Goal: Check status: Check status

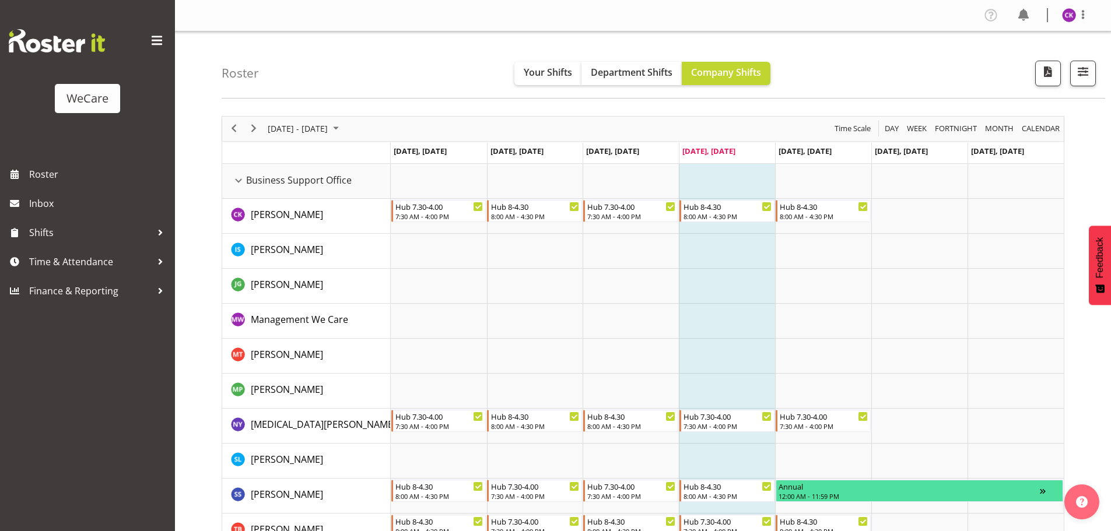
select select "location"
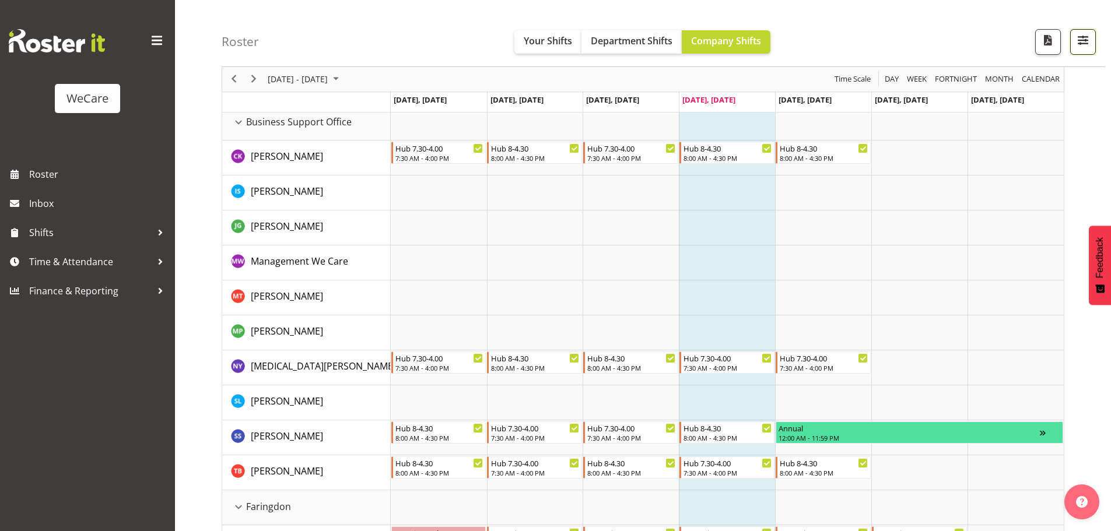
click at [1085, 46] on span "button" at bounding box center [1083, 40] width 15 height 15
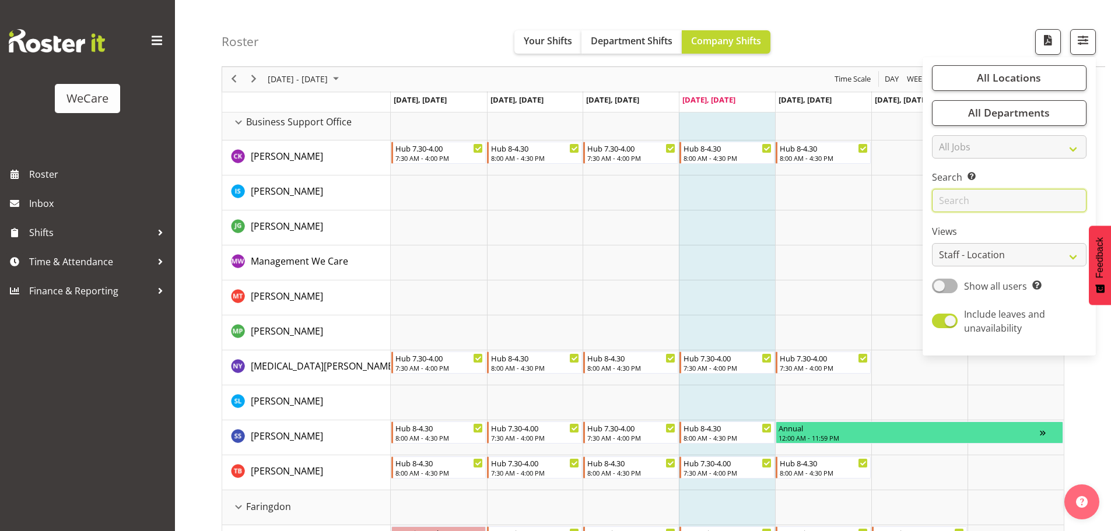
click at [975, 200] on input "text" at bounding box center [1009, 201] width 155 height 23
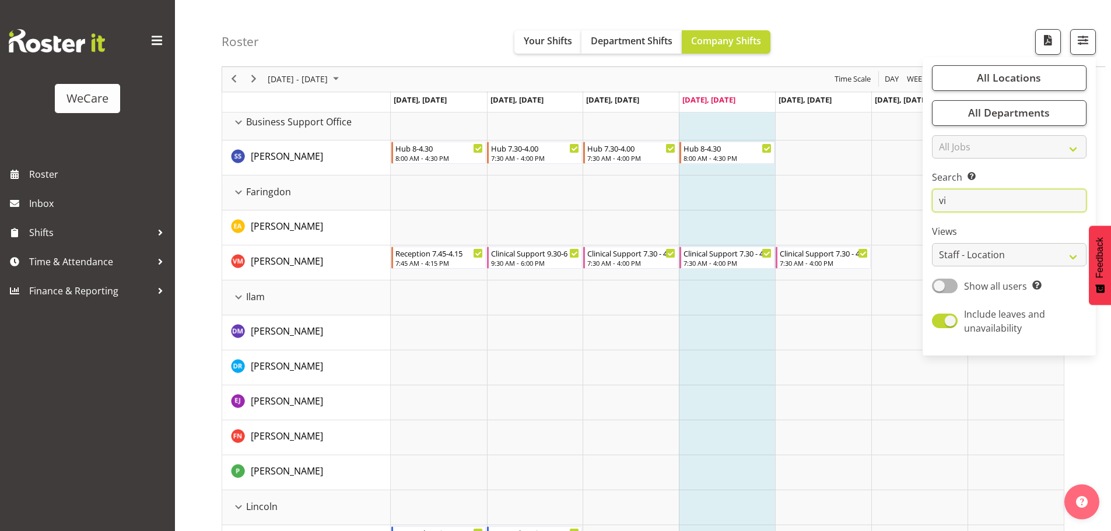
type input "v"
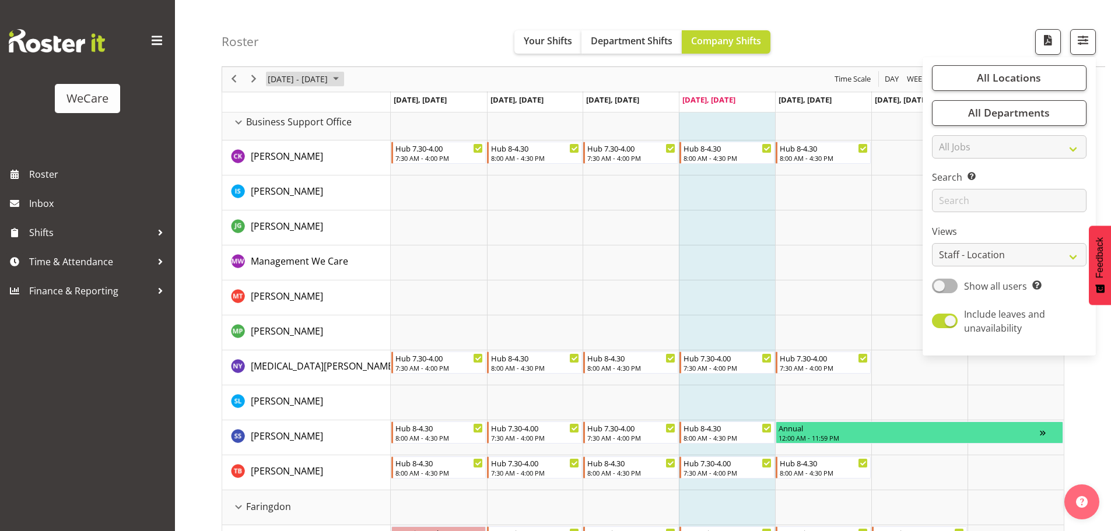
click at [343, 76] on span "September 2025" at bounding box center [336, 79] width 14 height 15
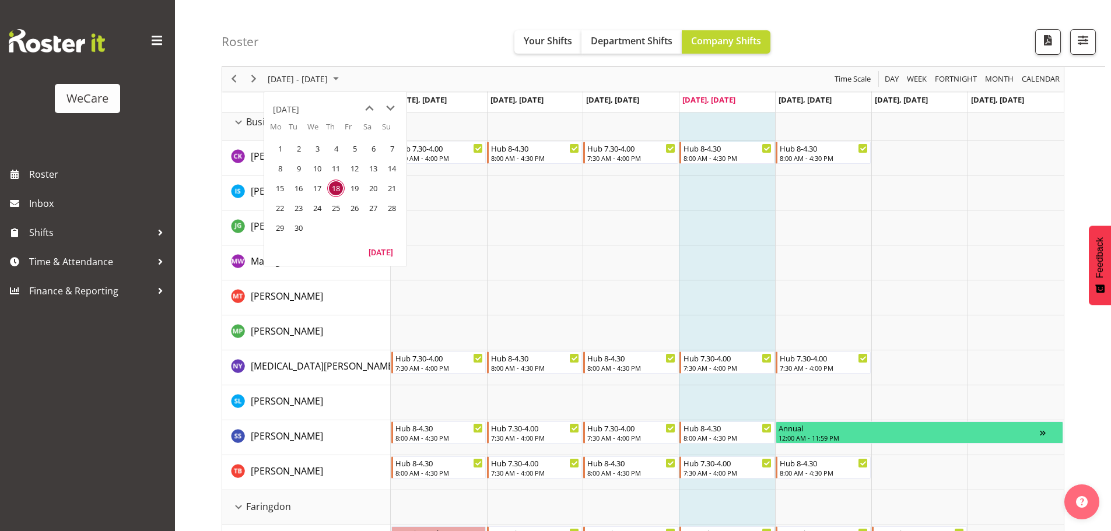
drag, startPoint x: 282, startPoint y: 212, endPoint x: 1060, endPoint y: 65, distance: 791.8
click at [282, 211] on span "22" at bounding box center [280, 209] width 18 height 18
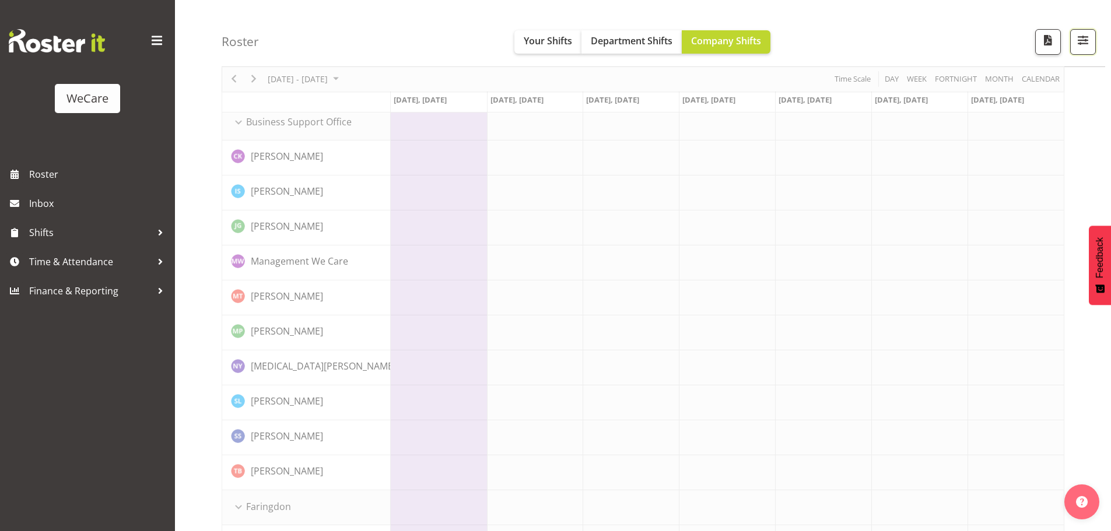
drag, startPoint x: 1087, startPoint y: 46, endPoint x: 1079, endPoint y: 70, distance: 25.6
click at [1086, 46] on span "button" at bounding box center [1083, 40] width 15 height 15
click at [1075, 56] on div "Roster Your Shifts Department Shifts Company Shifts All Locations Clear Busines…" at bounding box center [664, 33] width 884 height 67
click at [1089, 38] on span "button" at bounding box center [1083, 40] width 15 height 15
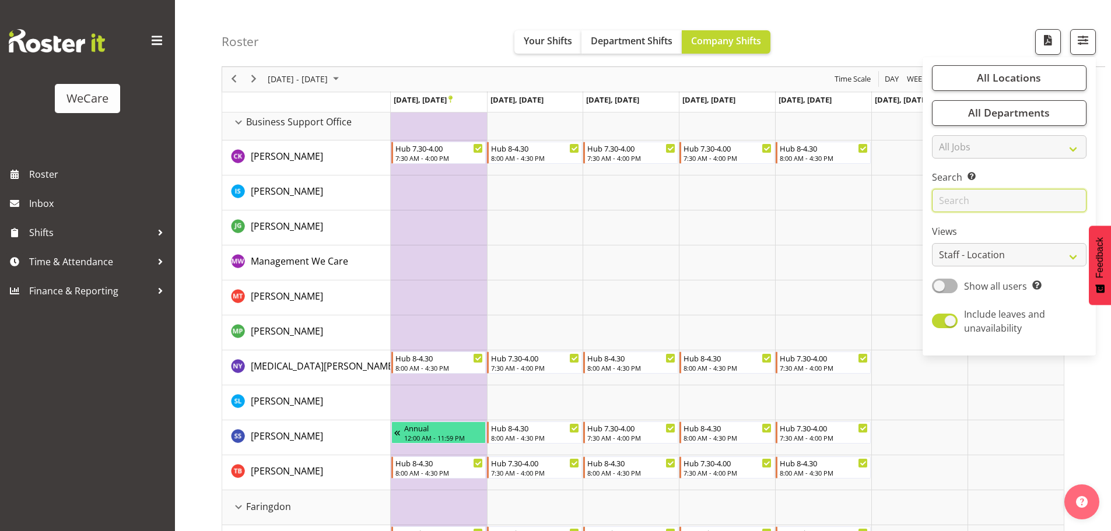
click at [998, 201] on input "text" at bounding box center [1009, 201] width 155 height 23
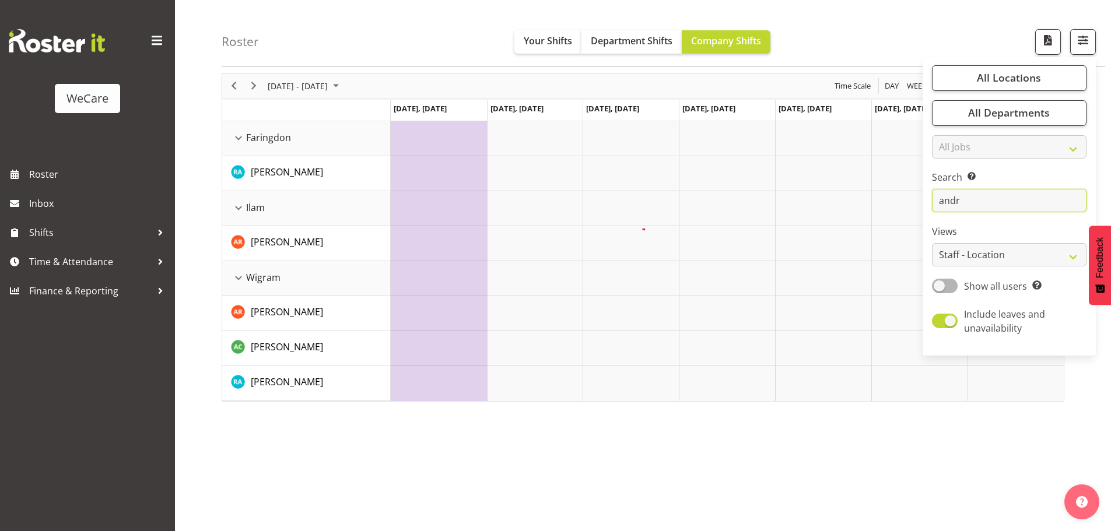
scroll to position [43, 0]
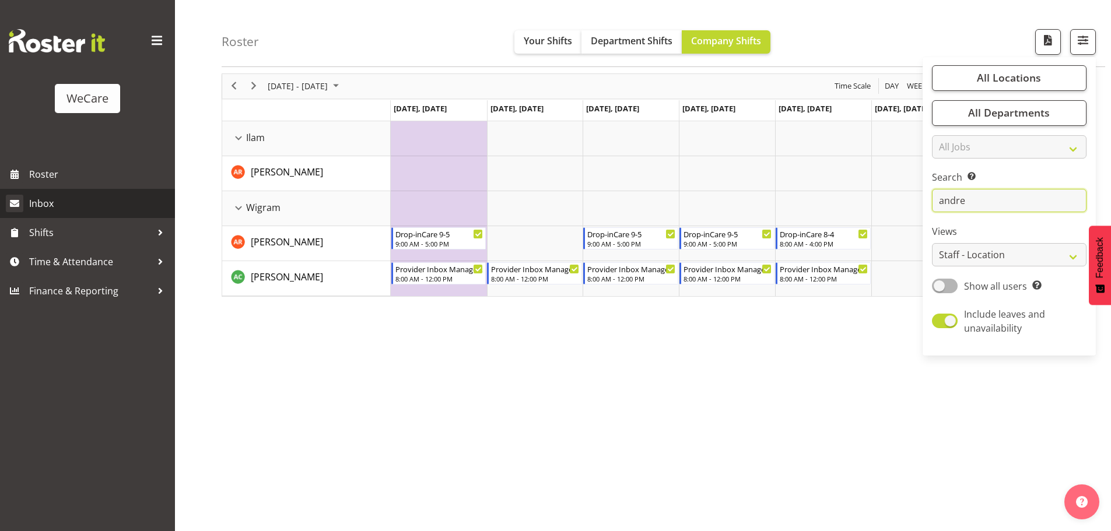
type input "andre"
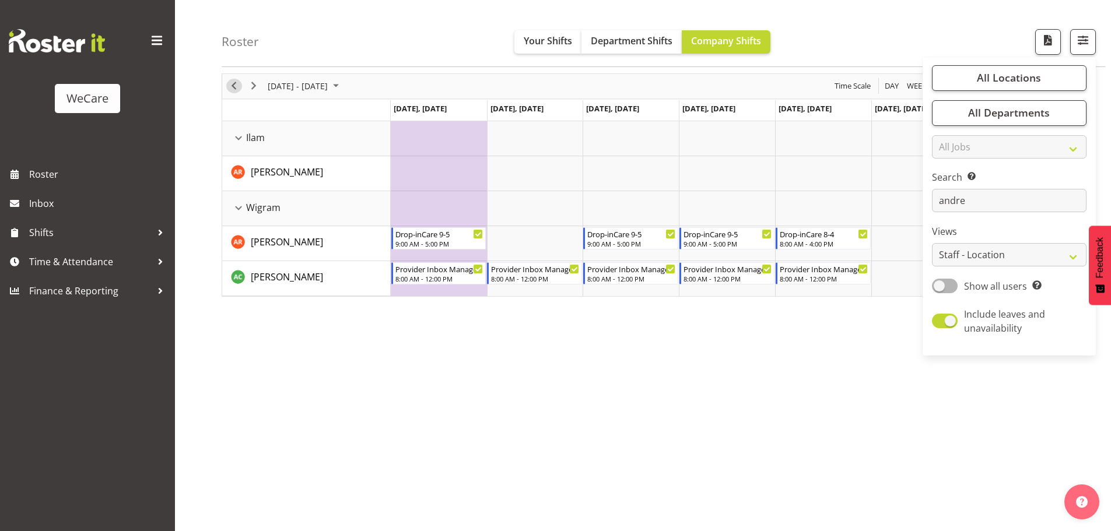
click at [241, 85] on button "Previous" at bounding box center [234, 86] width 16 height 15
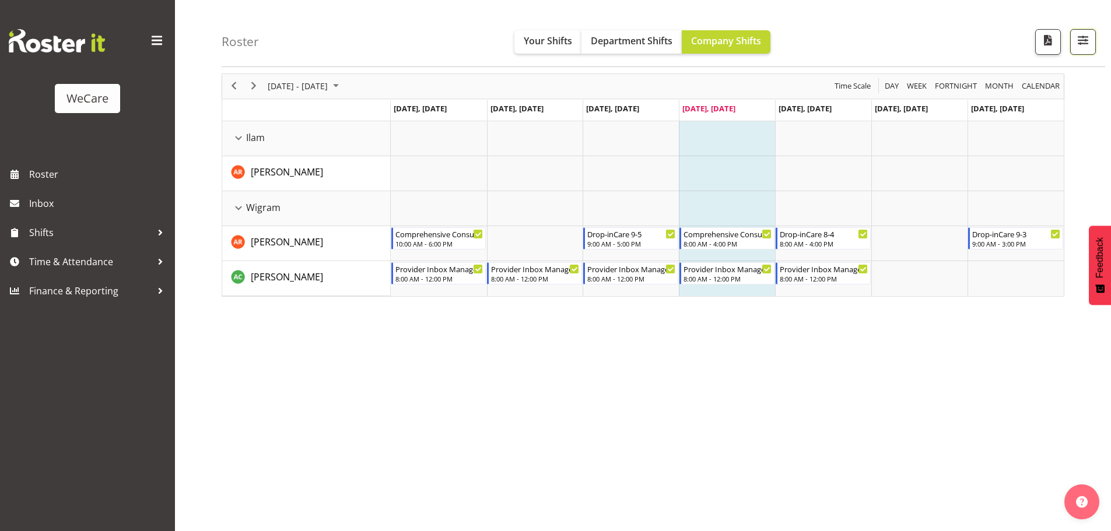
click at [1086, 43] on span "button" at bounding box center [1083, 40] width 15 height 15
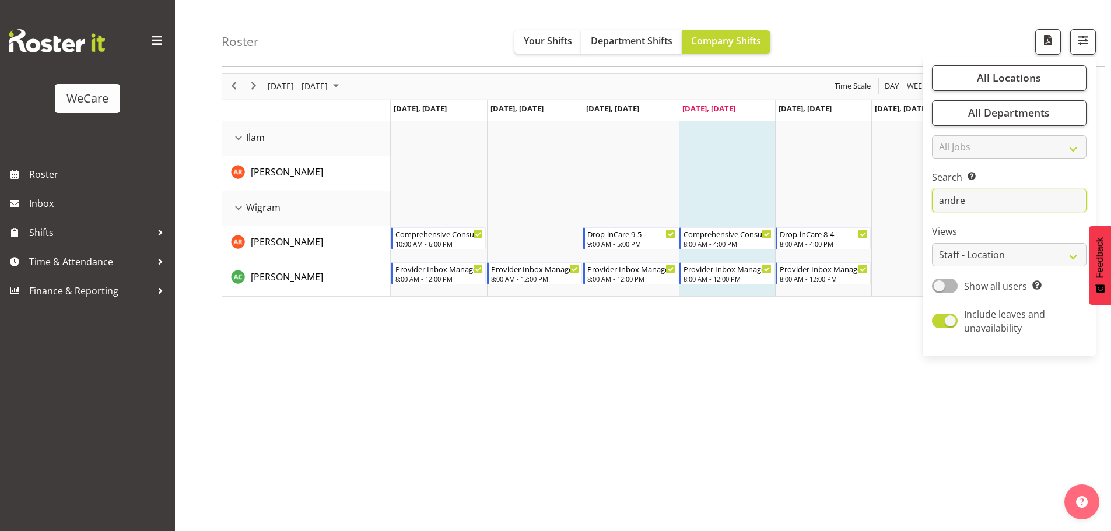
click at [965, 207] on input "andre" at bounding box center [1009, 201] width 155 height 23
click at [959, 200] on input "andre" at bounding box center [1009, 201] width 155 height 23
click at [958, 200] on input "andre" at bounding box center [1009, 201] width 155 height 23
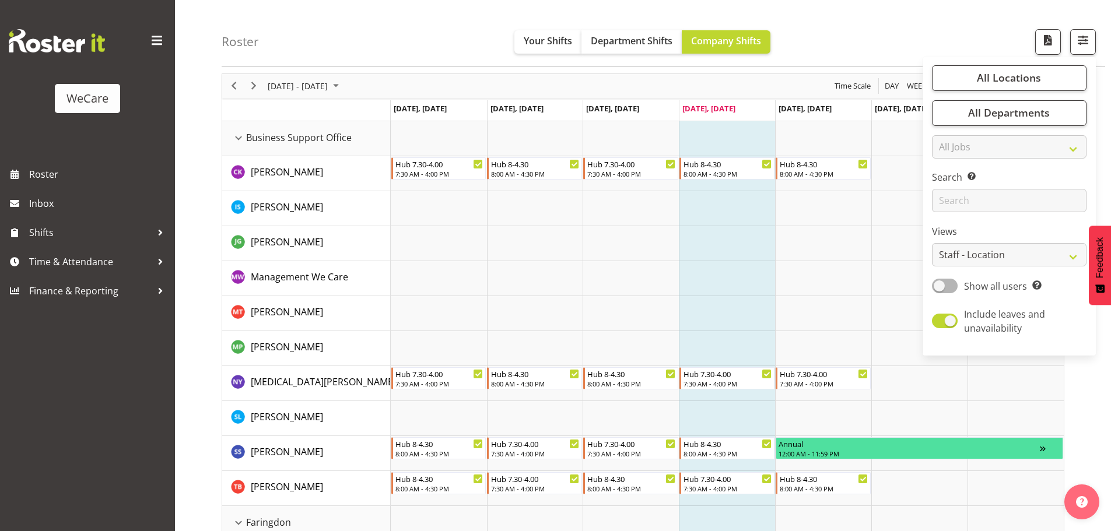
drag, startPoint x: 725, startPoint y: 275, endPoint x: 732, endPoint y: 274, distance: 6.7
click at [725, 275] on td "Timeline Week of September 15, 2025" at bounding box center [727, 278] width 96 height 35
